Goal: Transaction & Acquisition: Purchase product/service

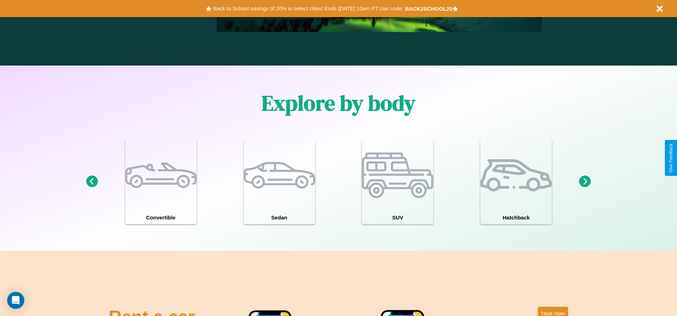
scroll to position [622, 0]
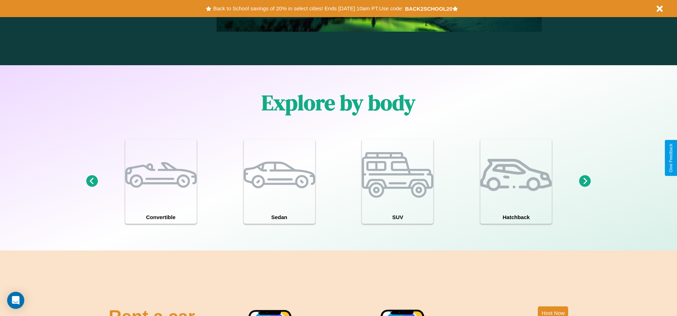
click at [585, 182] on icon at bounding box center [585, 181] width 12 height 12
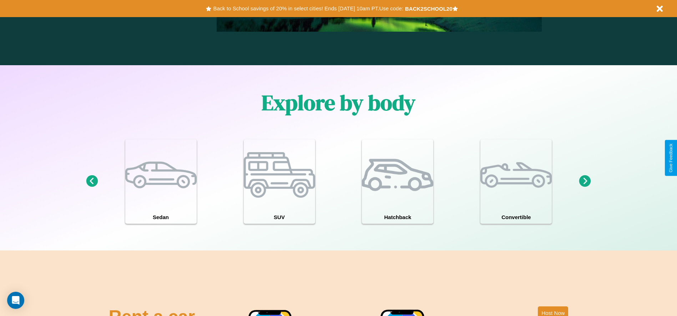
click at [92, 182] on icon at bounding box center [92, 181] width 12 height 12
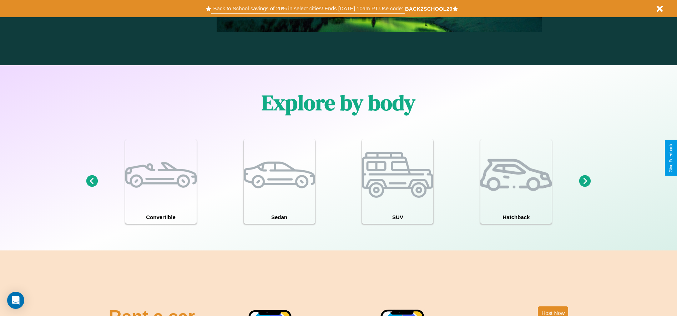
click at [308, 9] on button "Back to School savings of 20% in select cities! Ends 9/1 at 10am PT. Use code:" at bounding box center [307, 9] width 193 height 10
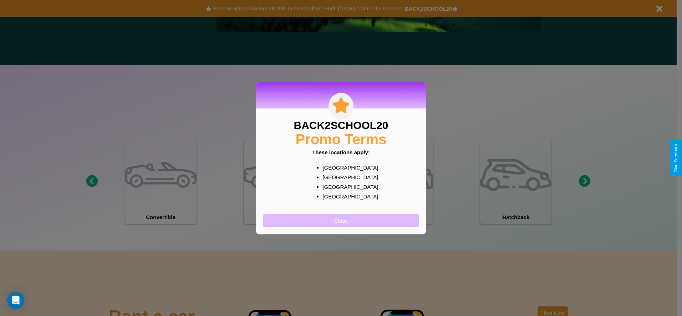
click at [341, 220] on button "Close" at bounding box center [341, 220] width 156 height 13
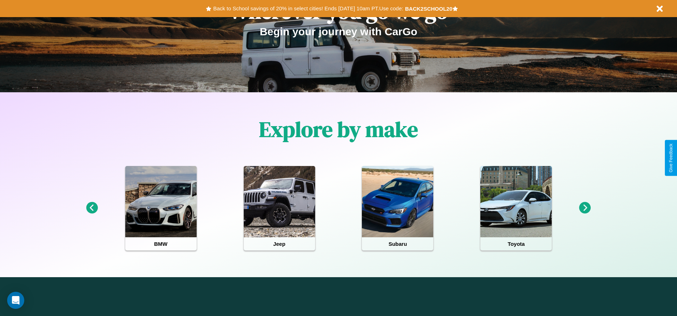
scroll to position [0, 0]
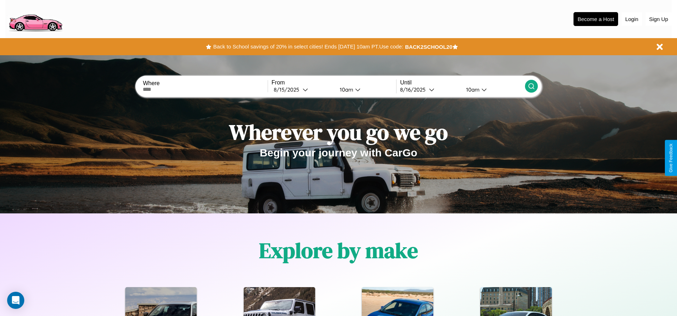
click at [205, 90] on input "text" at bounding box center [205, 90] width 124 height 6
type input "*****"
click at [302, 90] on div "8 / 15 / 2025" at bounding box center [288, 89] width 29 height 7
select select "*"
select select "****"
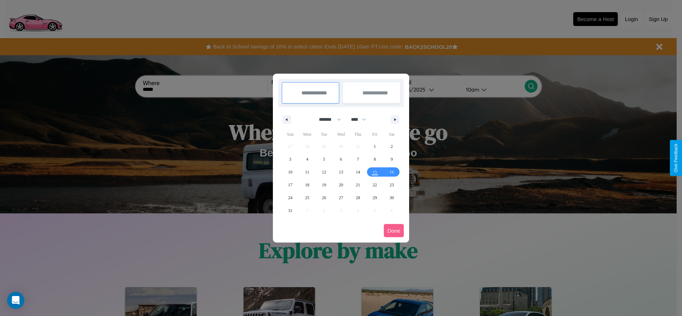
drag, startPoint x: 327, startPoint y: 119, endPoint x: 341, endPoint y: 143, distance: 27.5
click at [327, 119] on select "******* ******** ***** ***** *** **** **** ****** ********* ******* ******** **…" at bounding box center [329, 120] width 30 height 12
select select "*"
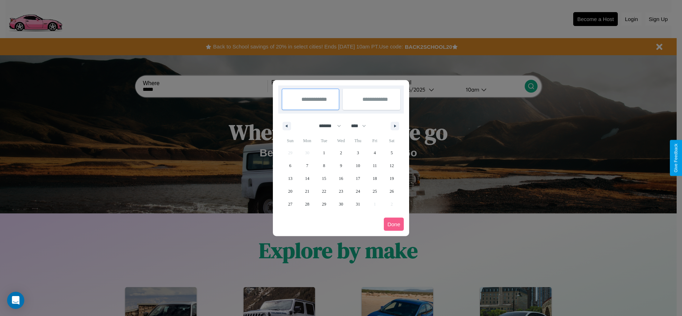
drag, startPoint x: 362, startPoint y: 126, endPoint x: 341, endPoint y: 143, distance: 26.9
click at [362, 126] on select "**** **** **** **** **** **** **** **** **** **** **** **** **** **** **** ****…" at bounding box center [357, 126] width 21 height 12
select select "****"
click at [307, 178] on span "13" at bounding box center [307, 178] width 4 height 13
type input "**********"
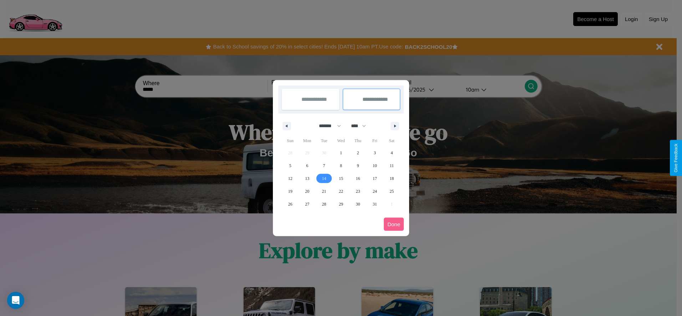
click at [324, 178] on span "14" at bounding box center [324, 178] width 4 height 13
type input "**********"
click at [394, 224] on button "Done" at bounding box center [394, 224] width 20 height 13
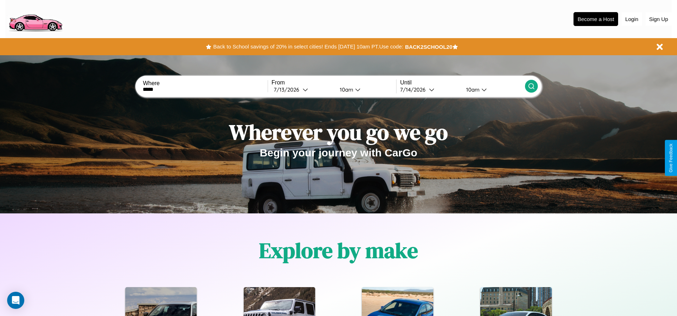
click at [531, 86] on icon at bounding box center [531, 86] width 7 height 7
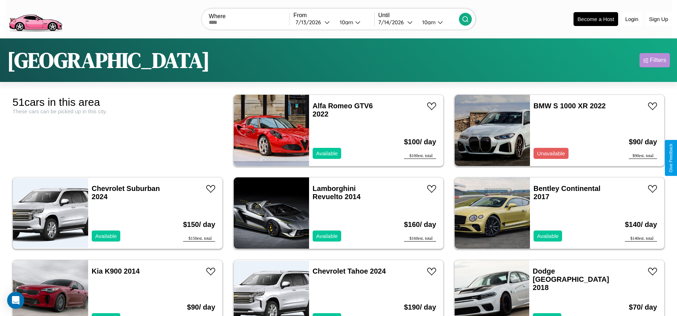
click at [654, 60] on div "Filters" at bounding box center [657, 60] width 16 height 7
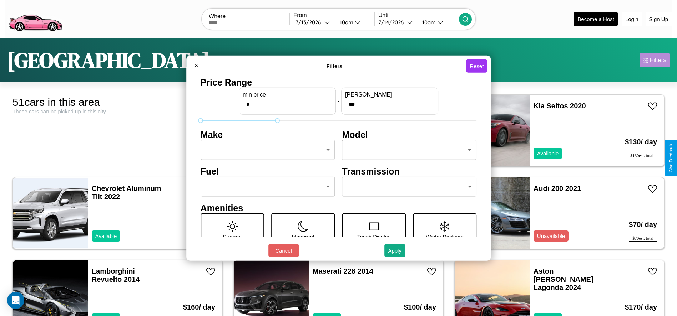
type input "***"
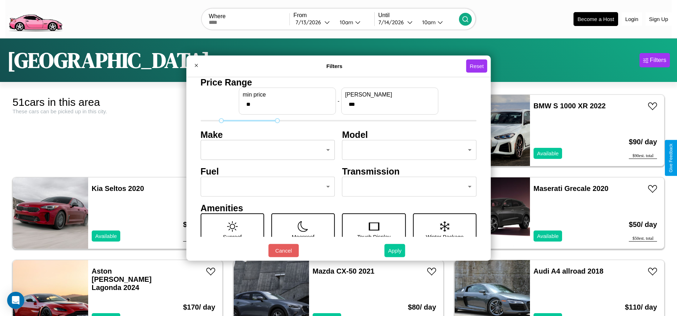
type input "**"
click at [395, 251] on button "Apply" at bounding box center [394, 250] width 21 height 13
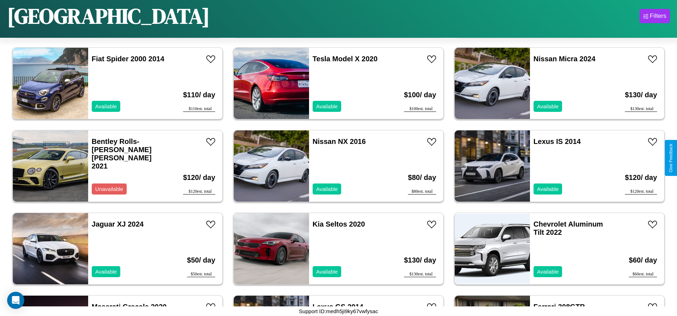
scroll to position [493, 0]
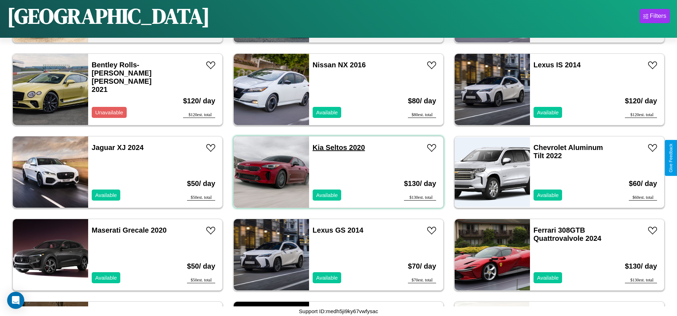
click at [315, 148] on link "Kia Seltos 2020" at bounding box center [338, 148] width 52 height 8
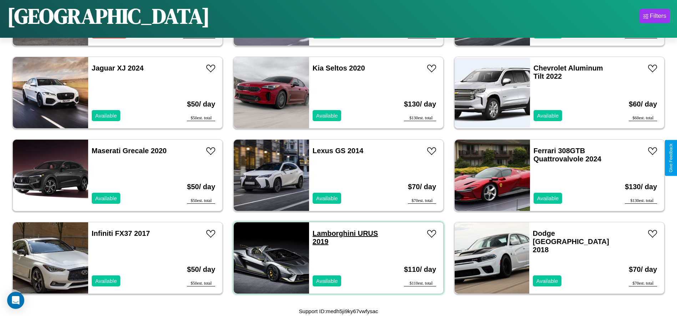
click at [331, 234] on link "Lamborghini URUS 2019" at bounding box center [344, 238] width 65 height 16
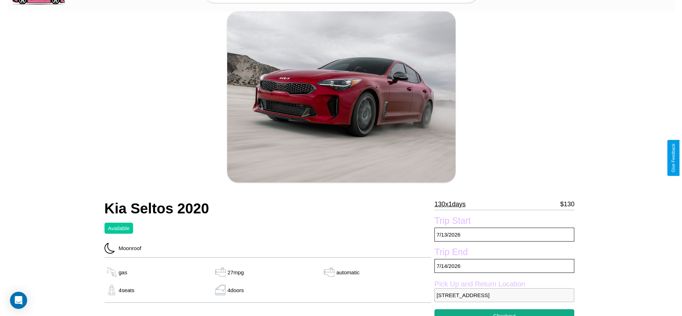
scroll to position [103, 0]
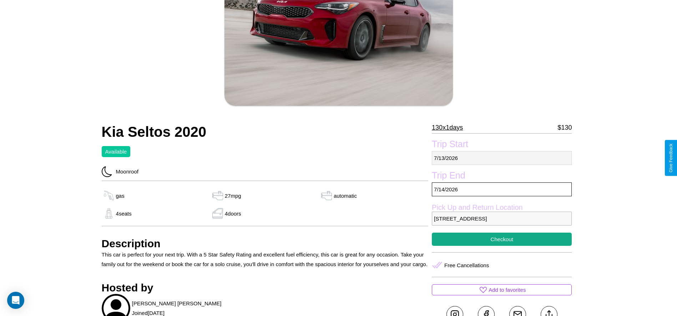
click at [501, 158] on p "[DATE]" at bounding box center [502, 158] width 140 height 14
select select "*"
select select "****"
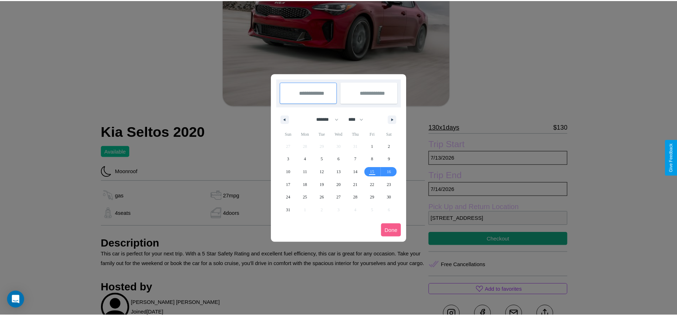
scroll to position [0, 0]
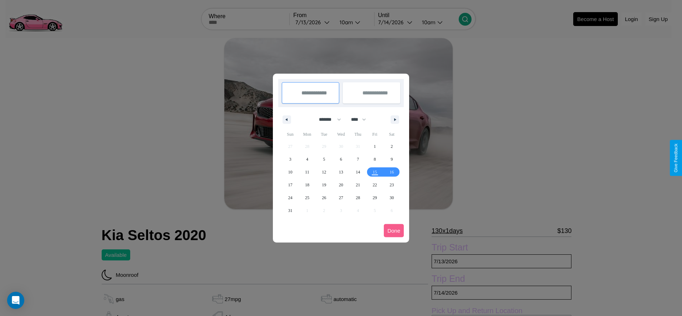
click at [313, 22] on div at bounding box center [341, 158] width 682 height 316
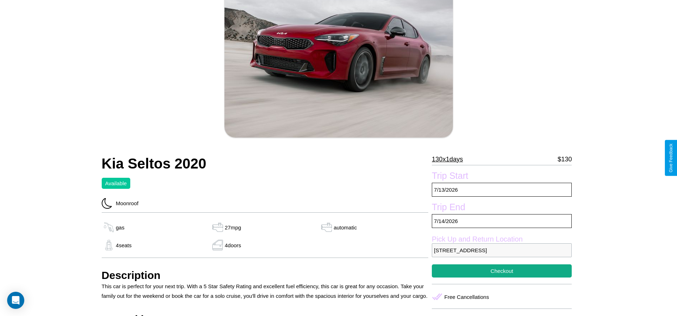
scroll to position [73, 0]
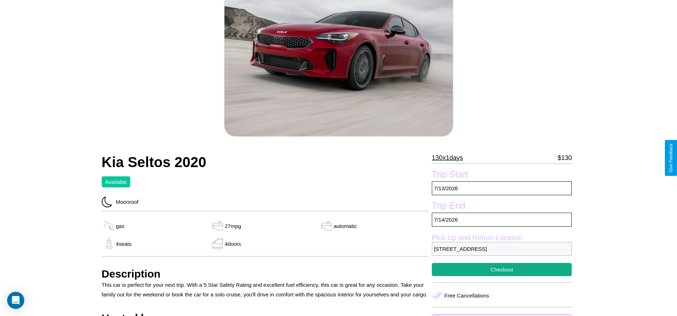
click at [450, 158] on p "130 x 1 days" at bounding box center [447, 157] width 31 height 11
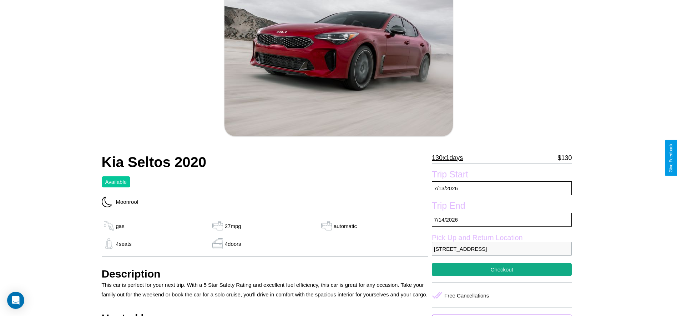
click at [450, 158] on p "130 x 1 days" at bounding box center [447, 157] width 31 height 11
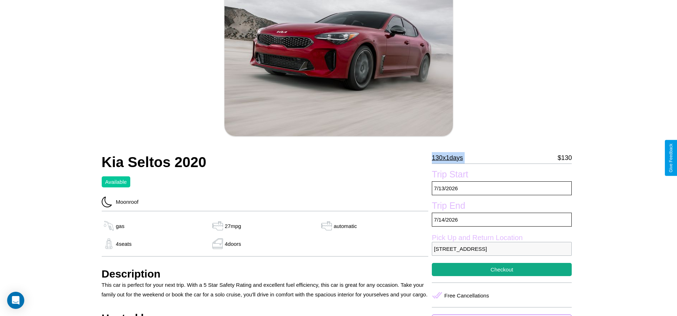
click at [450, 158] on p "130 x 1 days" at bounding box center [447, 157] width 31 height 11
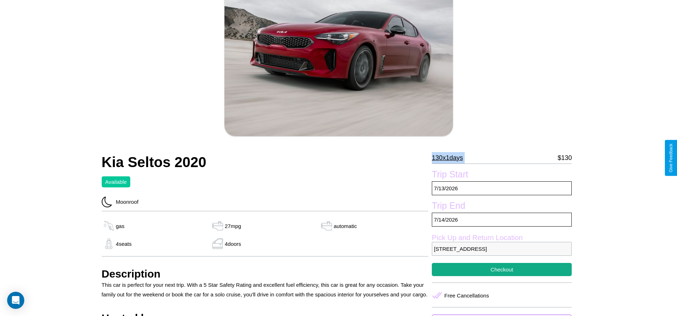
click at [450, 158] on p "130 x 1 days" at bounding box center [447, 157] width 31 height 11
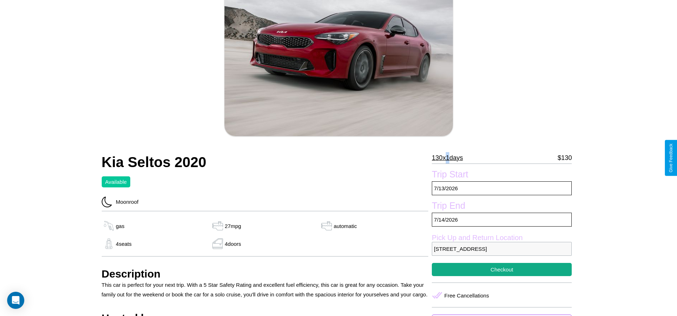
click at [450, 158] on p "130 x 1 days" at bounding box center [447, 157] width 31 height 11
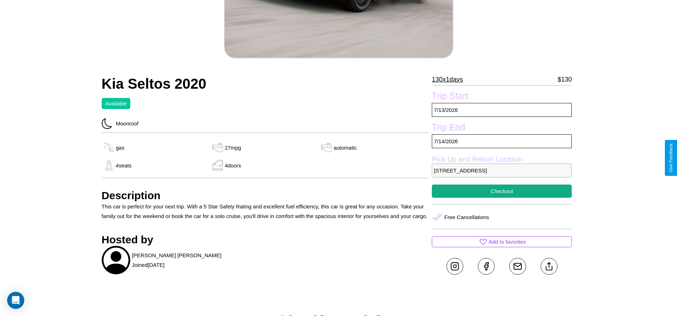
scroll to position [185, 0]
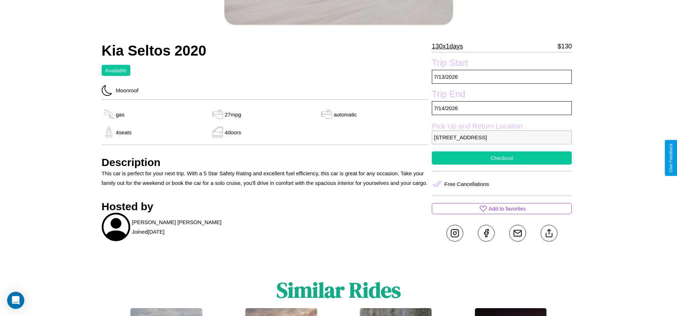
click at [501, 158] on button "Checkout" at bounding box center [502, 158] width 140 height 13
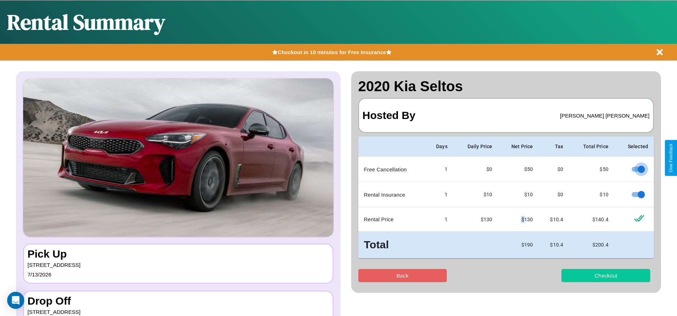
click at [605, 276] on button "Checkout" at bounding box center [605, 275] width 89 height 13
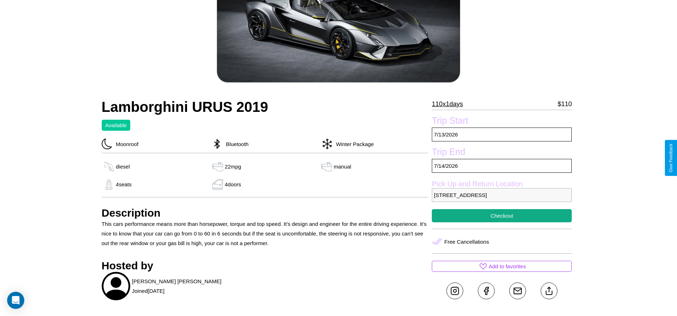
scroll to position [129, 0]
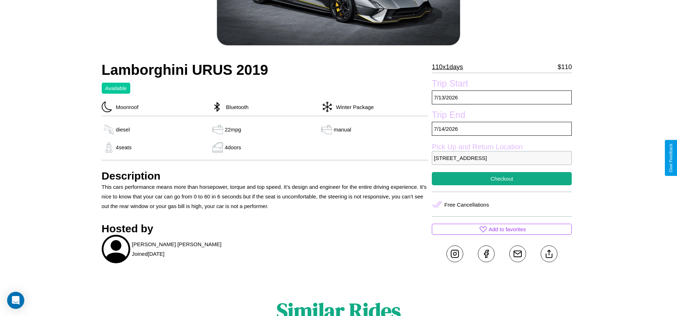
click at [501, 158] on p "2456 Fifth Street Kyoto 68306 Japan" at bounding box center [502, 158] width 140 height 14
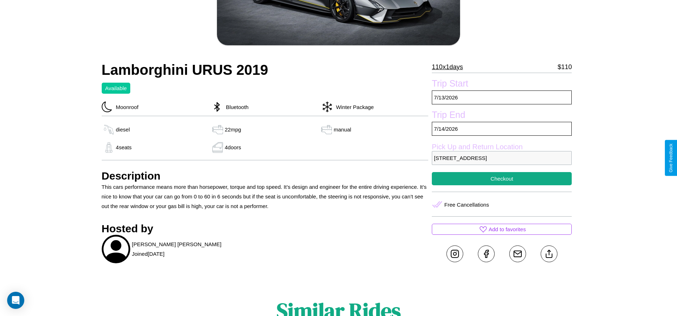
click at [501, 158] on p "2456 Fifth Street Kyoto 68306 Japan" at bounding box center [502, 158] width 140 height 14
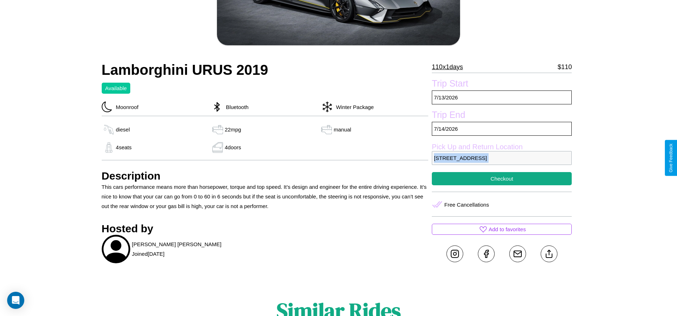
click at [501, 158] on p "2456 Fifth Street Kyoto 68306 Japan" at bounding box center [502, 158] width 140 height 14
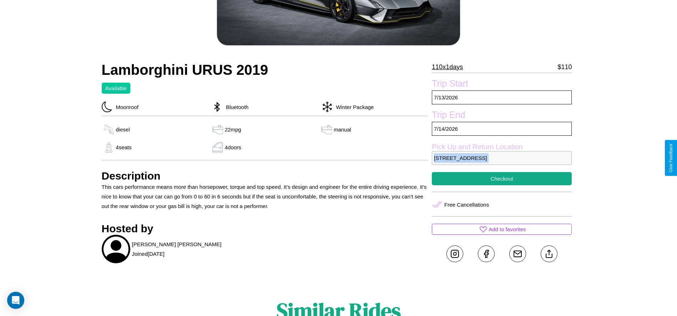
click at [501, 158] on p "2456 Fifth Street Kyoto 68306 Japan" at bounding box center [502, 158] width 140 height 14
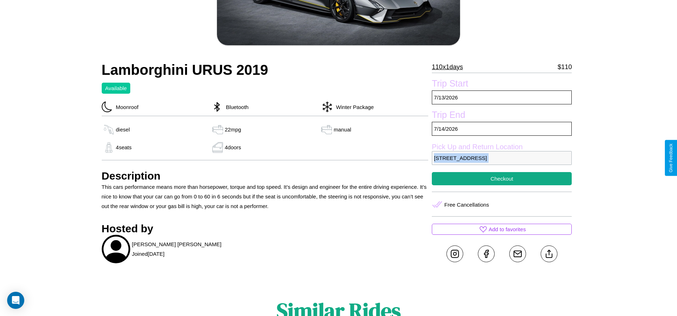
click at [501, 158] on p "2456 Fifth Street Kyoto 68306 Japan" at bounding box center [502, 158] width 140 height 14
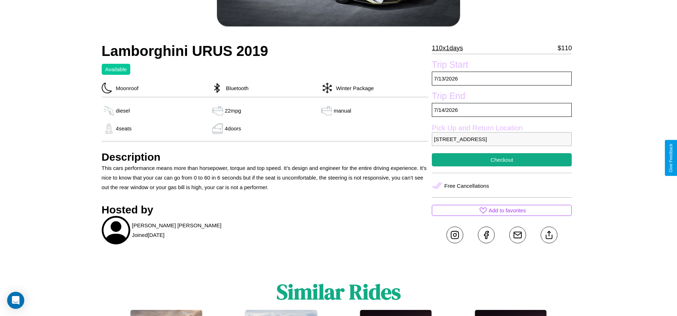
scroll to position [150, 0]
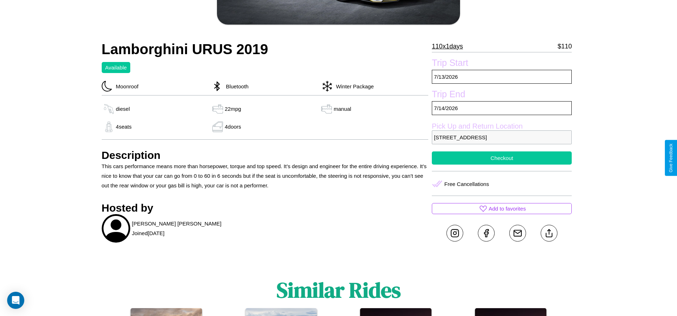
click at [501, 158] on button "Checkout" at bounding box center [502, 158] width 140 height 13
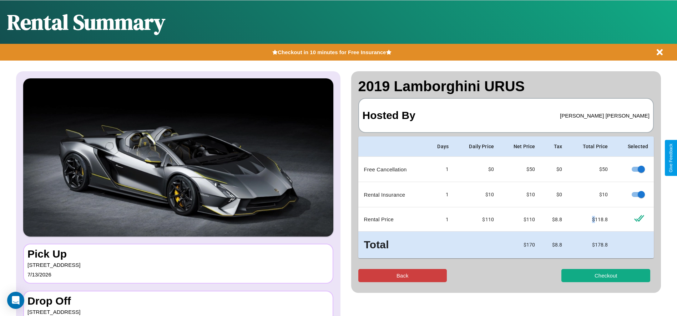
click at [402, 276] on button "Back" at bounding box center [402, 275] width 89 height 13
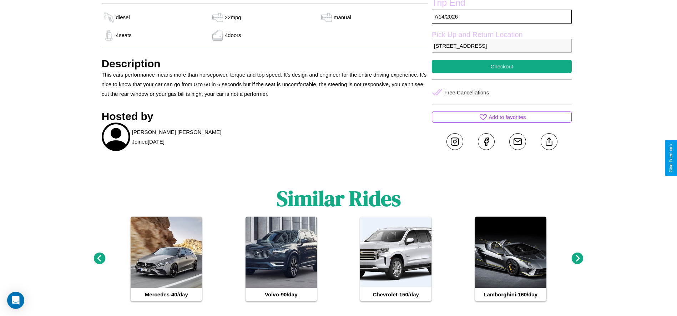
scroll to position [251, 0]
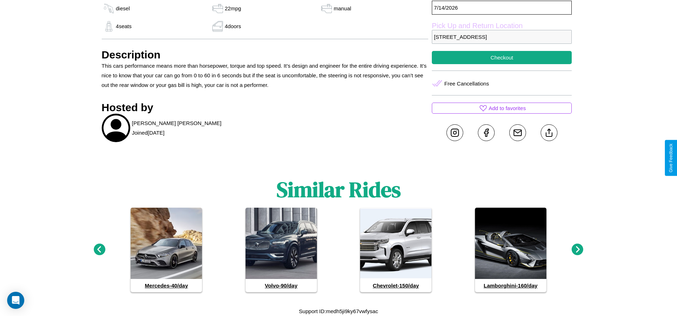
click at [577, 250] on icon at bounding box center [577, 250] width 12 height 12
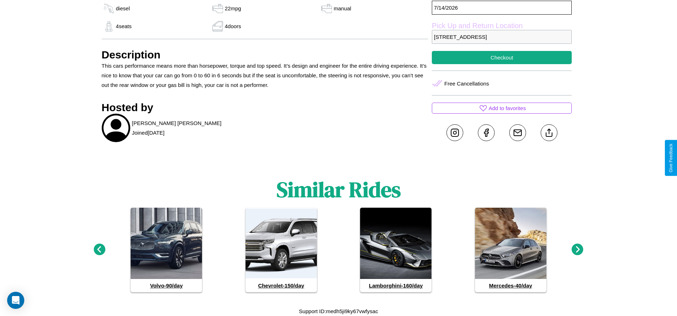
click at [99, 250] on icon at bounding box center [99, 250] width 12 height 12
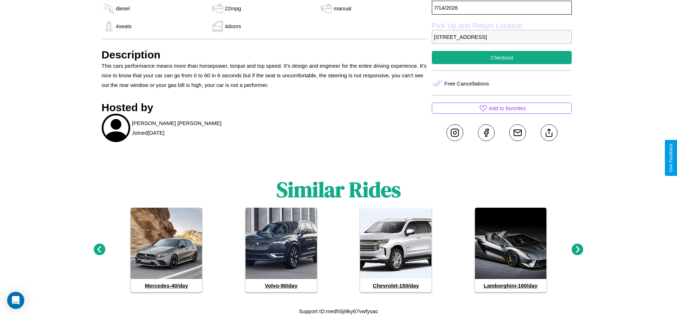
click at [577, 250] on icon at bounding box center [577, 250] width 12 height 12
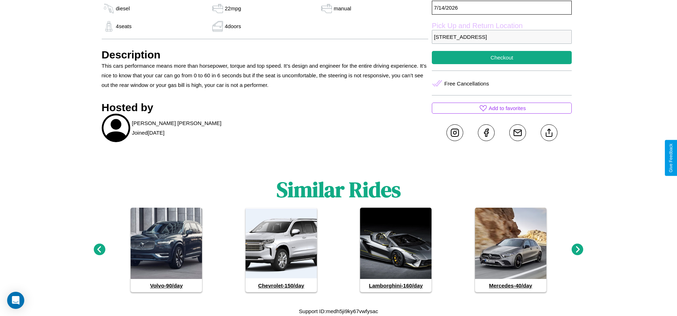
click at [99, 250] on icon at bounding box center [99, 250] width 12 height 12
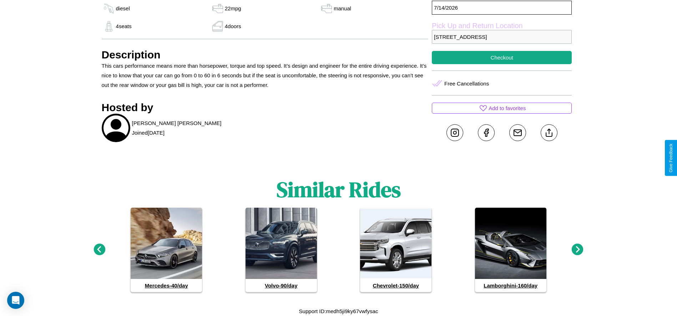
click at [577, 250] on icon at bounding box center [577, 250] width 12 height 12
